Goal: Contribute content: Add original content to the website for others to see

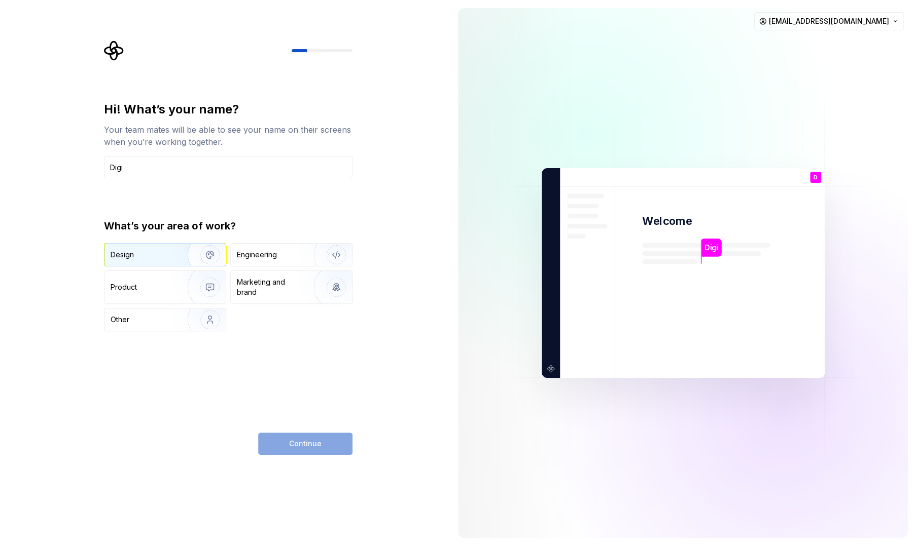
type input "Digi"
click at [206, 256] on img "button" at bounding box center [203, 255] width 65 height 68
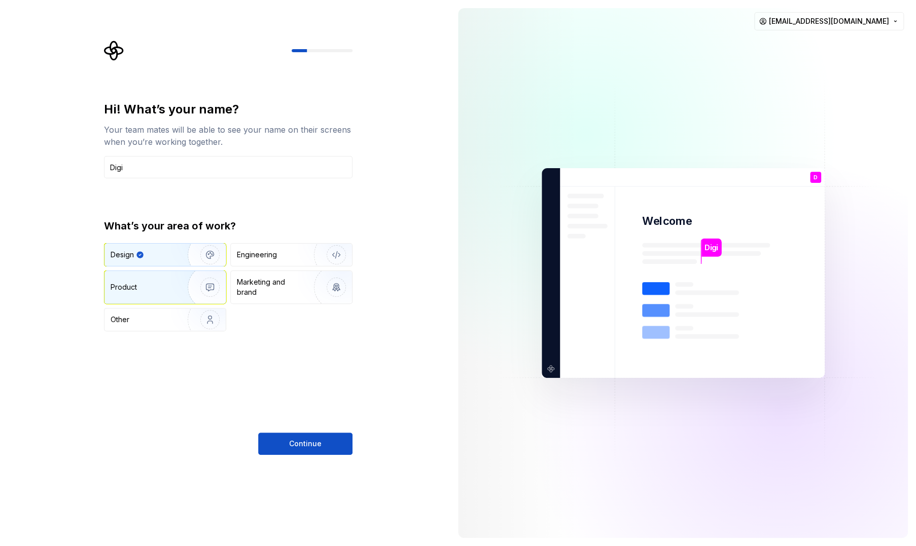
click at [196, 292] on img "button" at bounding box center [203, 287] width 65 height 68
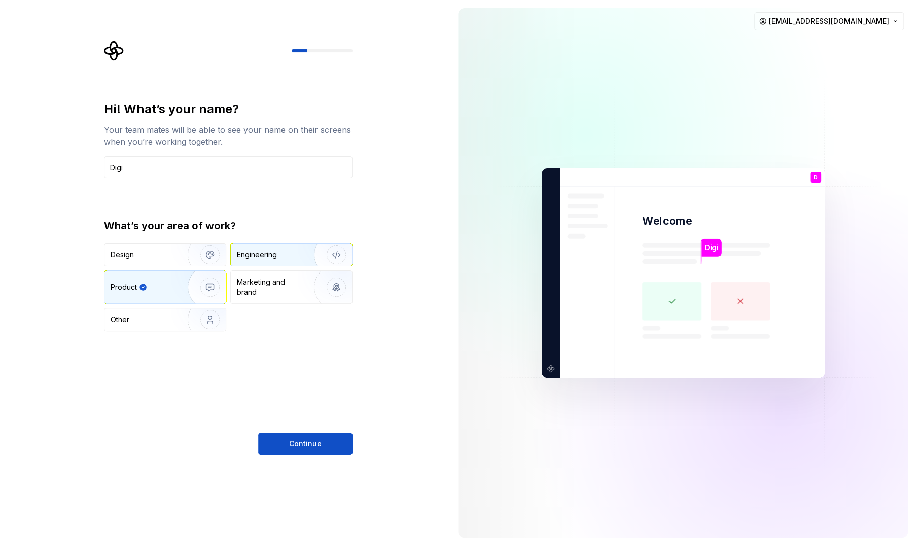
click at [276, 255] on div "Engineering" at bounding box center [257, 255] width 40 height 10
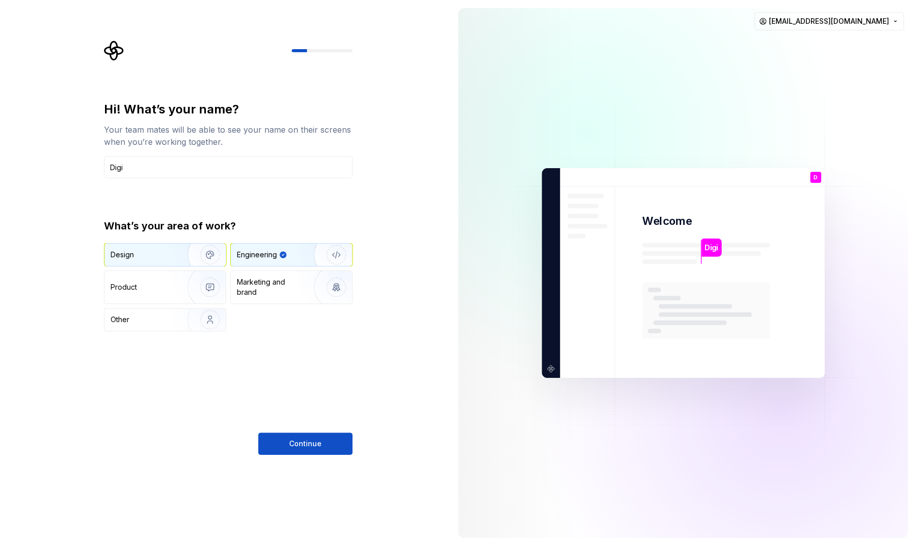
click at [178, 262] on img "button" at bounding box center [203, 255] width 65 height 68
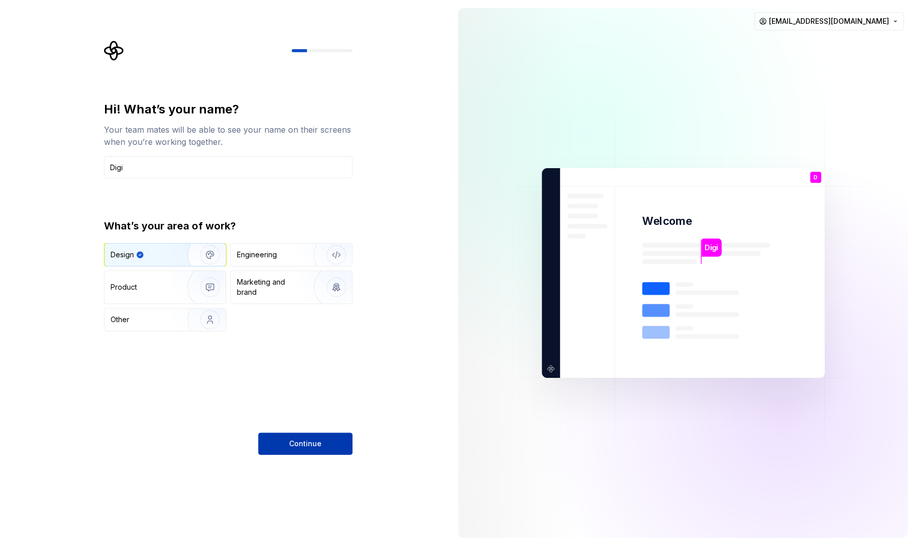
click at [294, 451] on button "Continue" at bounding box center [305, 444] width 94 height 22
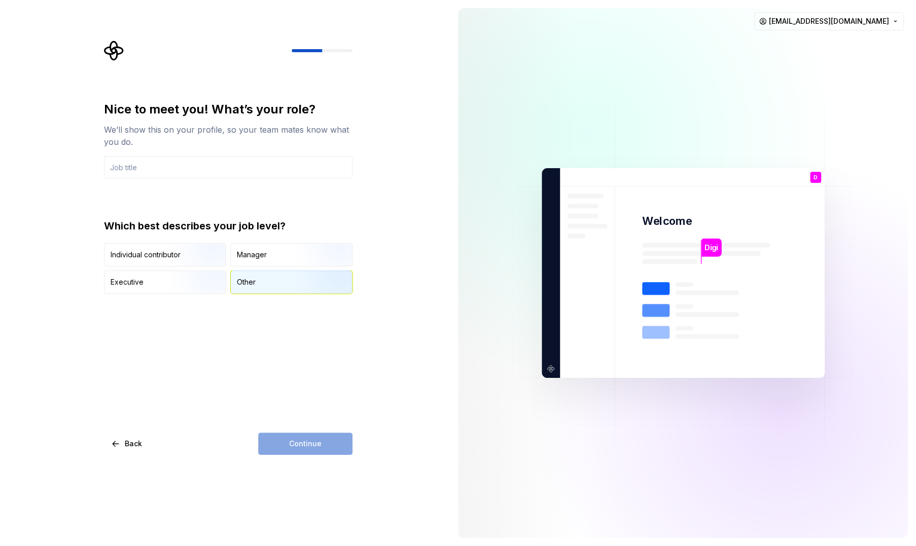
click at [272, 284] on div "Other" at bounding box center [291, 282] width 121 height 22
click at [192, 171] on input "text" at bounding box center [228, 167] width 248 height 22
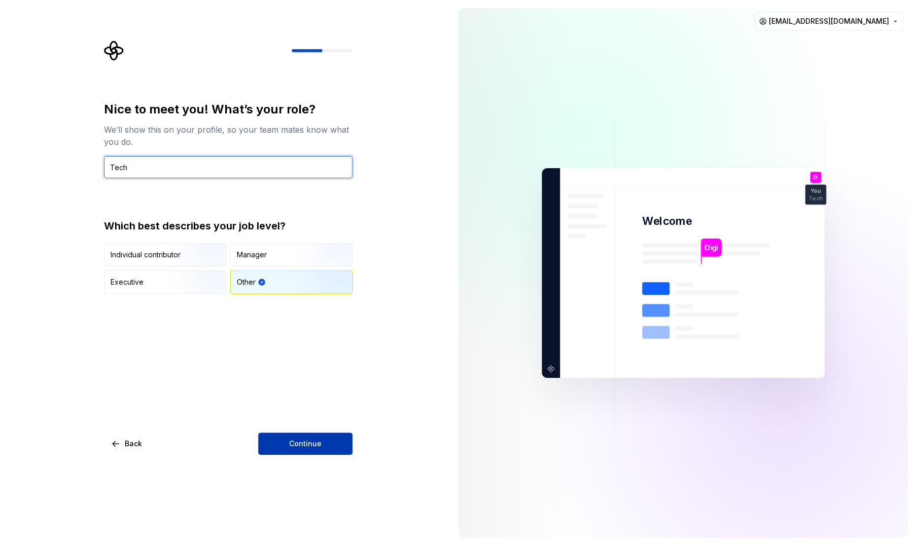
type input "Tech"
click at [304, 447] on span "Continue" at bounding box center [305, 444] width 32 height 10
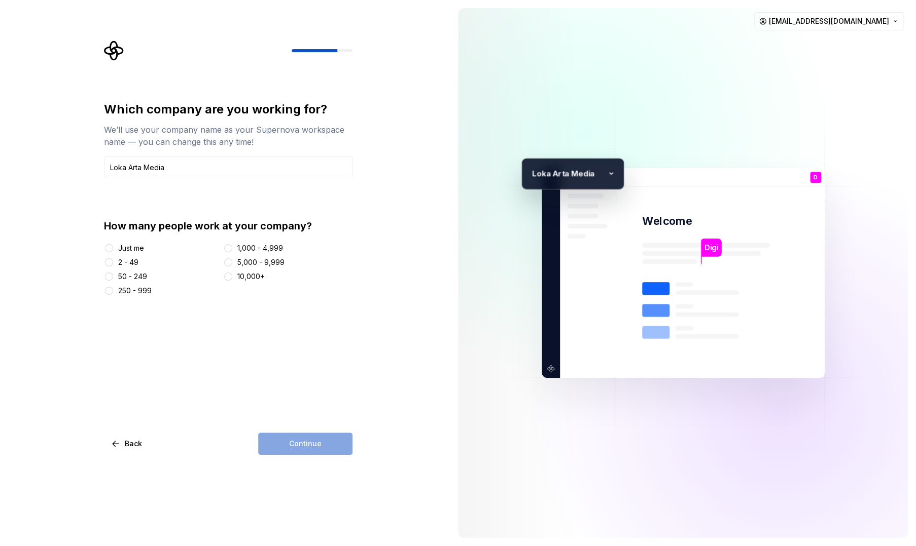
type input "Loka Arta Media"
click at [128, 263] on div "2 - 49" at bounding box center [128, 263] width 20 height 10
click at [113, 263] on button "2 - 49" at bounding box center [109, 263] width 8 height 8
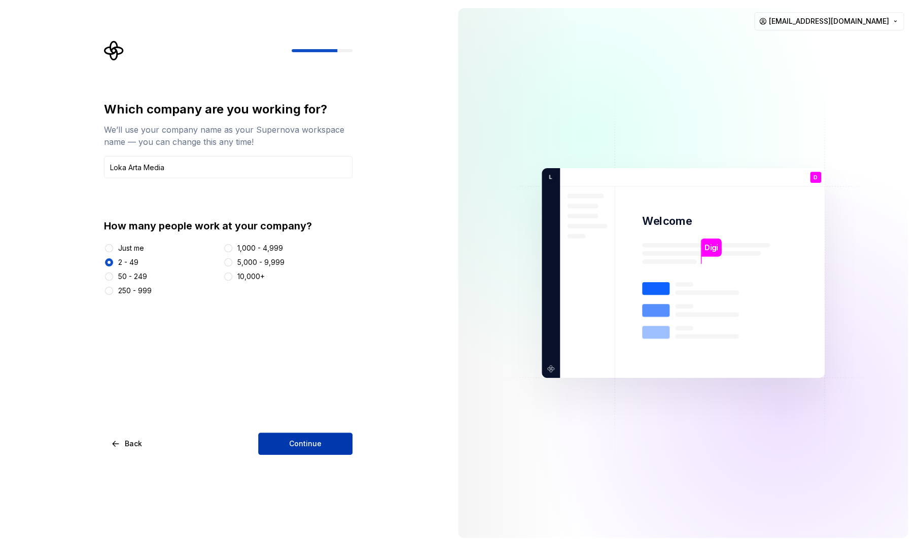
click at [305, 452] on button "Continue" at bounding box center [305, 444] width 94 height 22
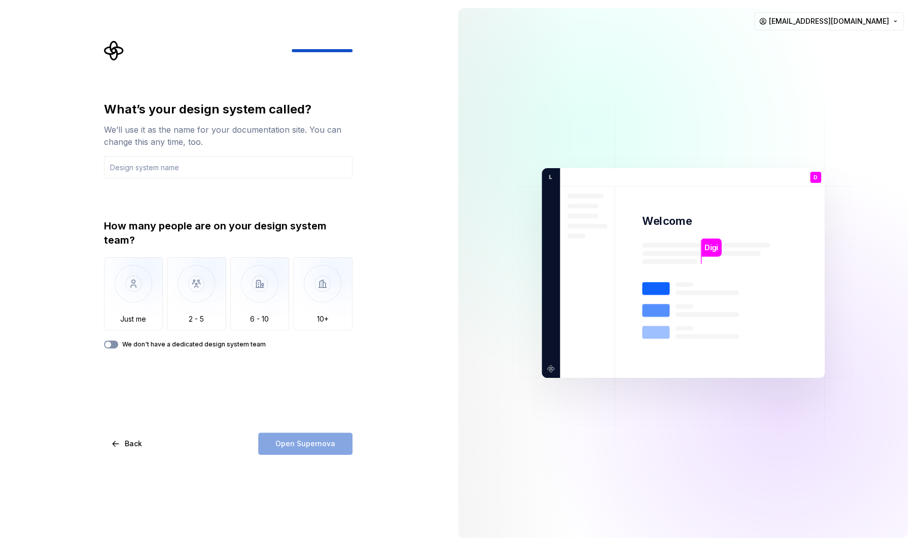
click at [115, 347] on button "We don't have a dedicated design system team" at bounding box center [111, 345] width 14 height 8
click at [249, 175] on input "text" at bounding box center [228, 167] width 248 height 22
type input "l"
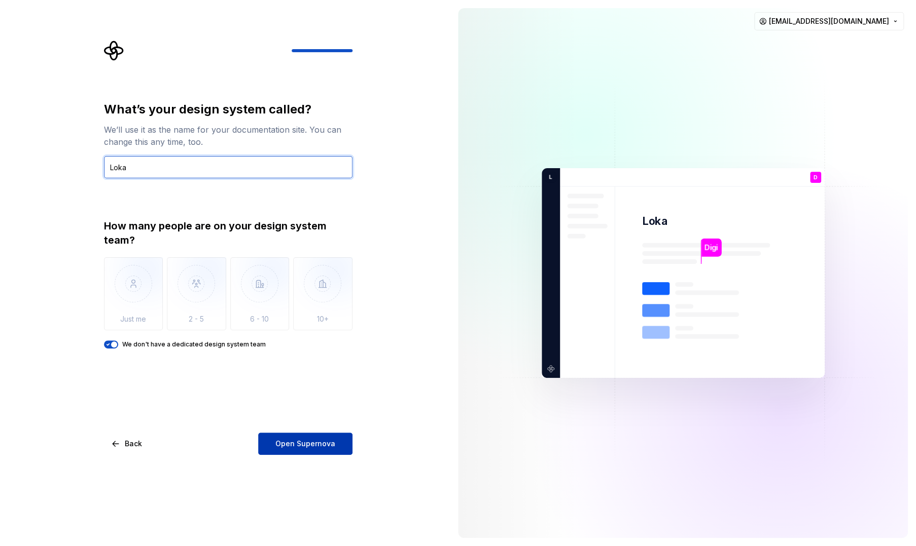
type input "Loka"
click at [289, 439] on span "Open Supernova" at bounding box center [305, 444] width 60 height 10
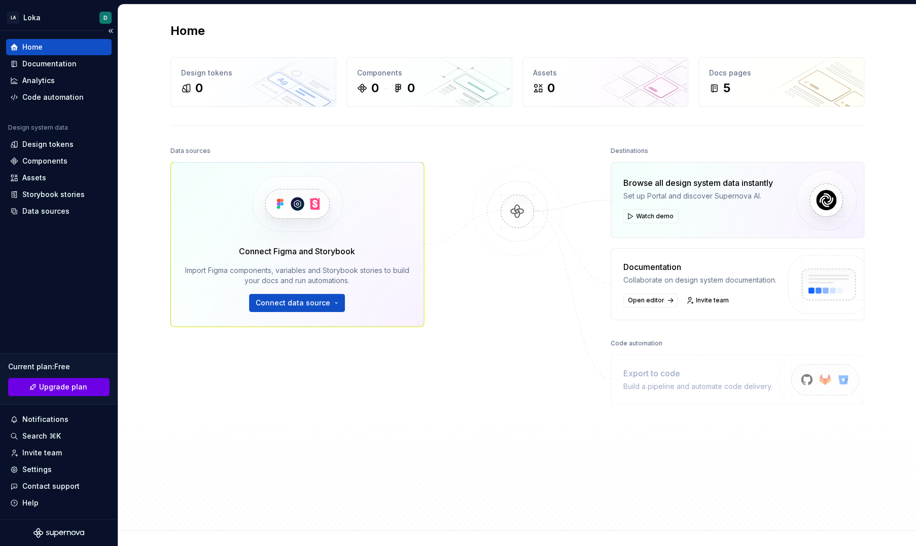
click at [79, 389] on span "Upgrade plan" at bounding box center [63, 387] width 48 height 10
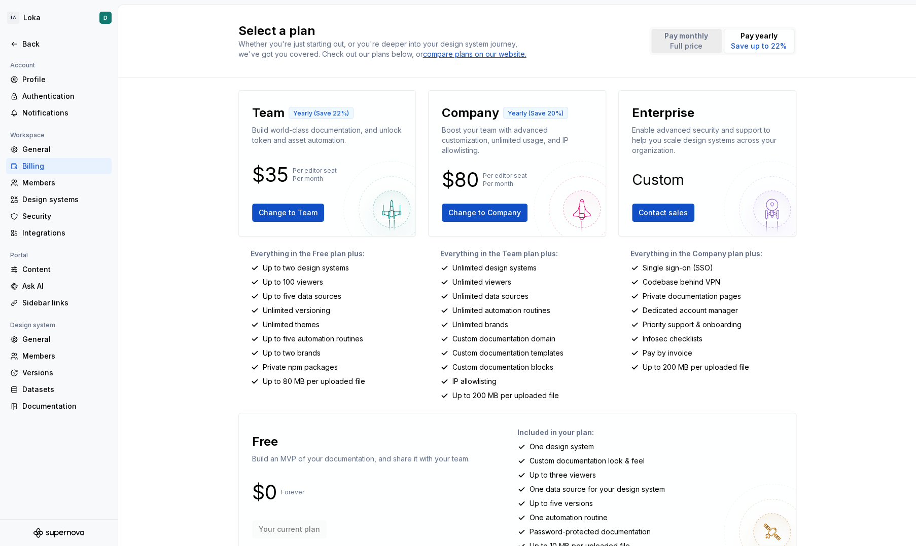
click at [677, 41] on p "Full price" at bounding box center [686, 46] width 44 height 10
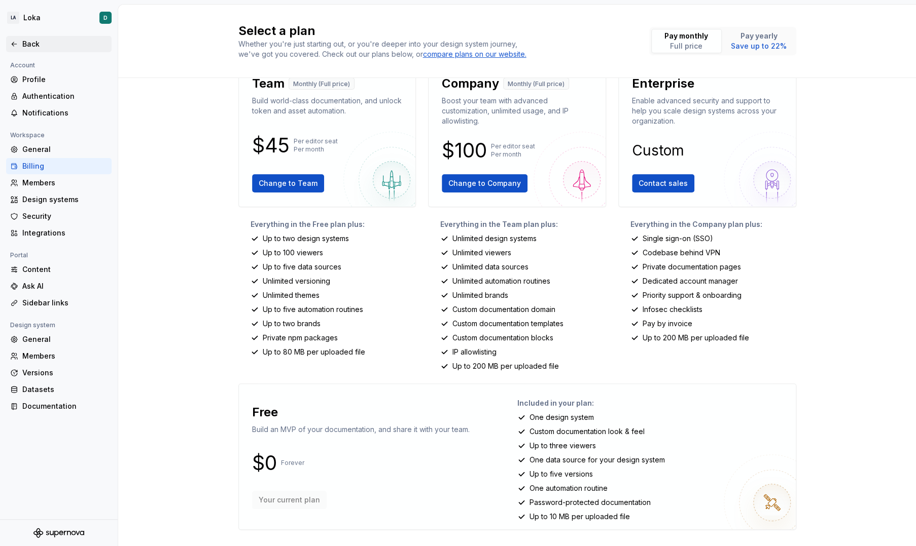
click at [33, 47] on div "Back" at bounding box center [64, 44] width 85 height 10
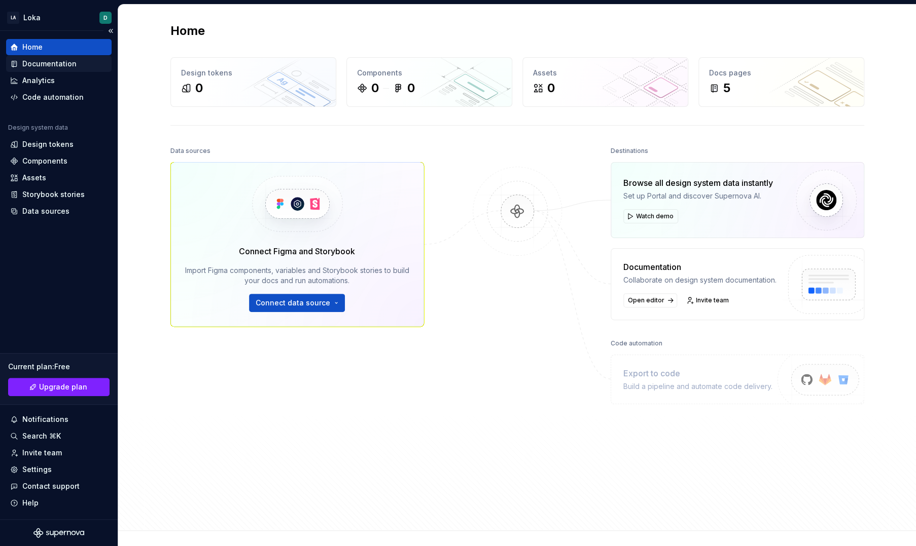
click at [50, 66] on div "Documentation" at bounding box center [49, 64] width 54 height 10
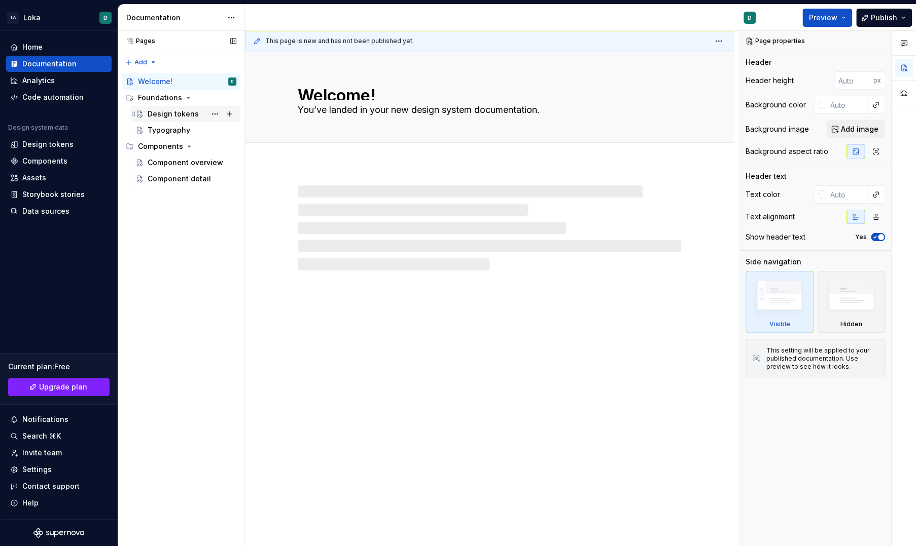
click at [187, 115] on div "Design tokens" at bounding box center [173, 114] width 51 height 10
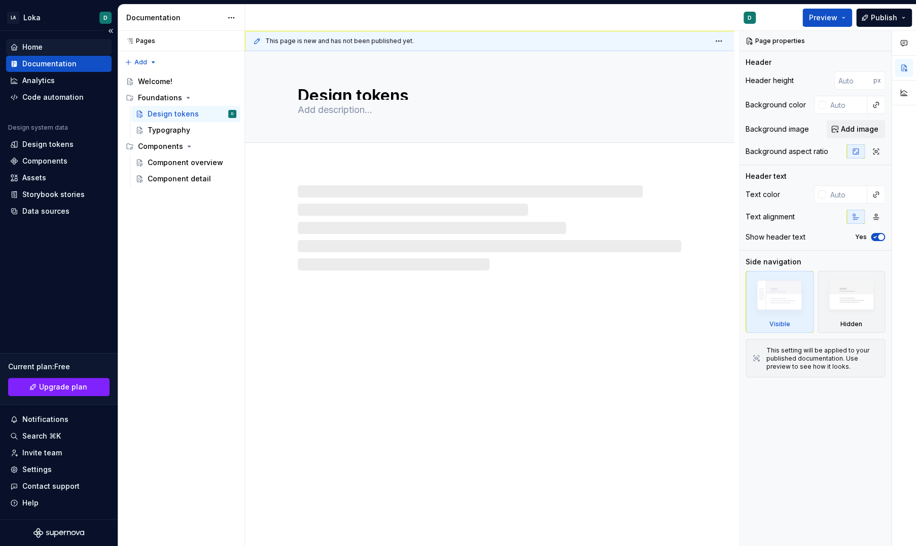
click at [40, 46] on div "Home" at bounding box center [32, 47] width 20 height 10
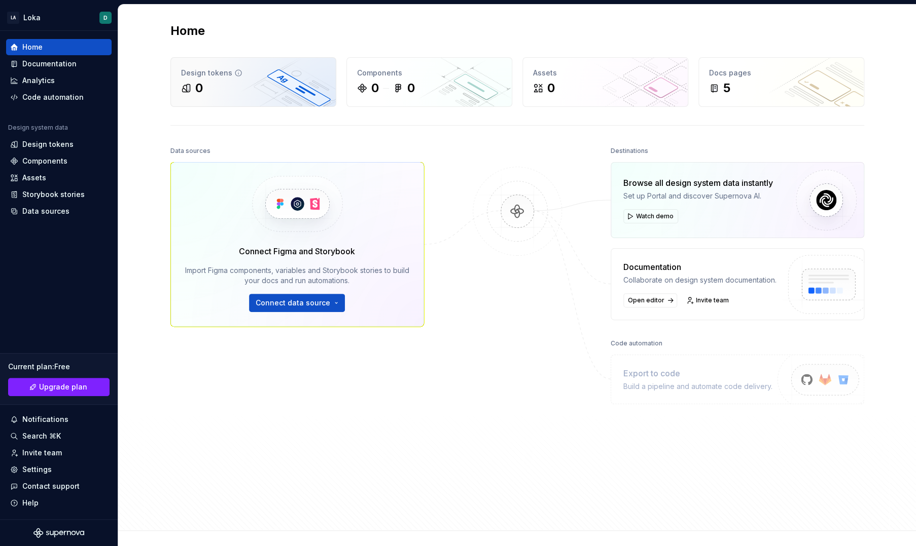
click at [266, 84] on div "0" at bounding box center [253, 88] width 144 height 16
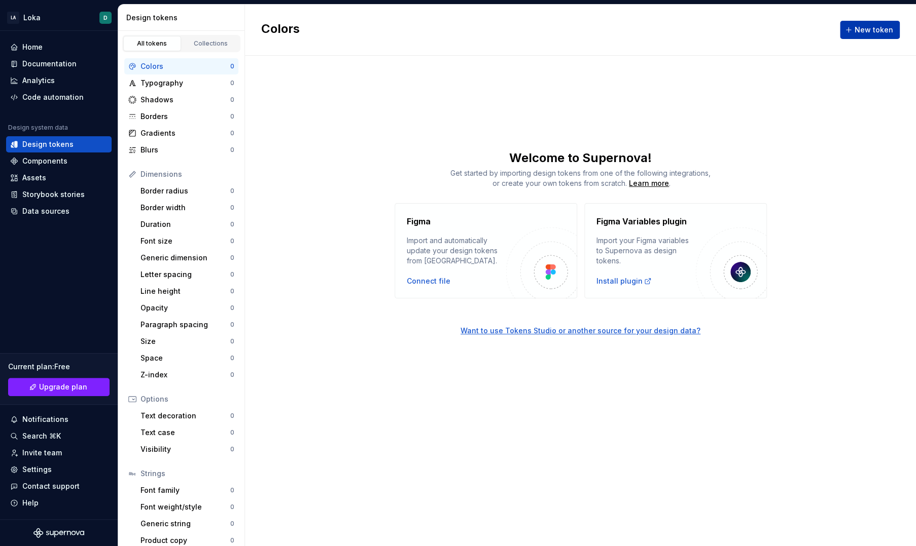
click at [868, 27] on span "New token" at bounding box center [873, 30] width 39 height 10
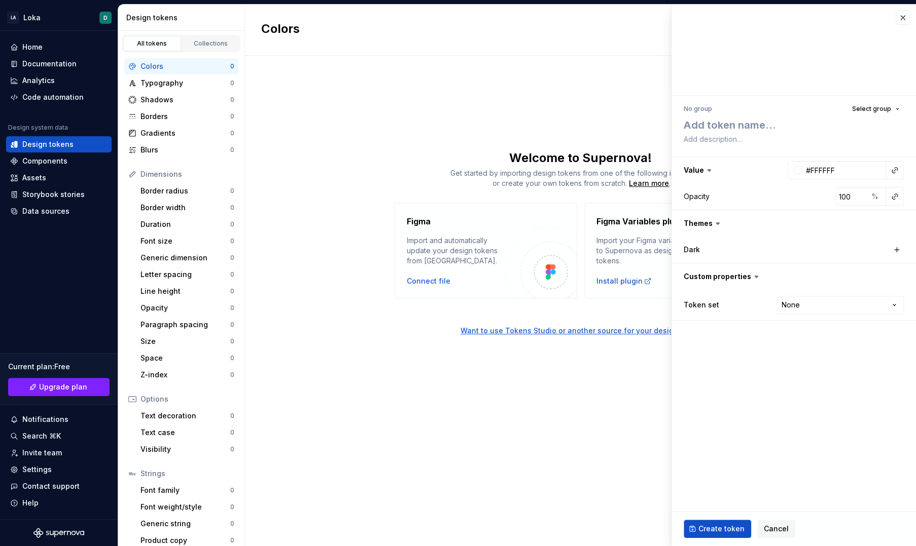
type textarea "*"
click at [777, 527] on span "Cancel" at bounding box center [775, 529] width 25 height 10
